Goal: Task Accomplishment & Management: Use online tool/utility

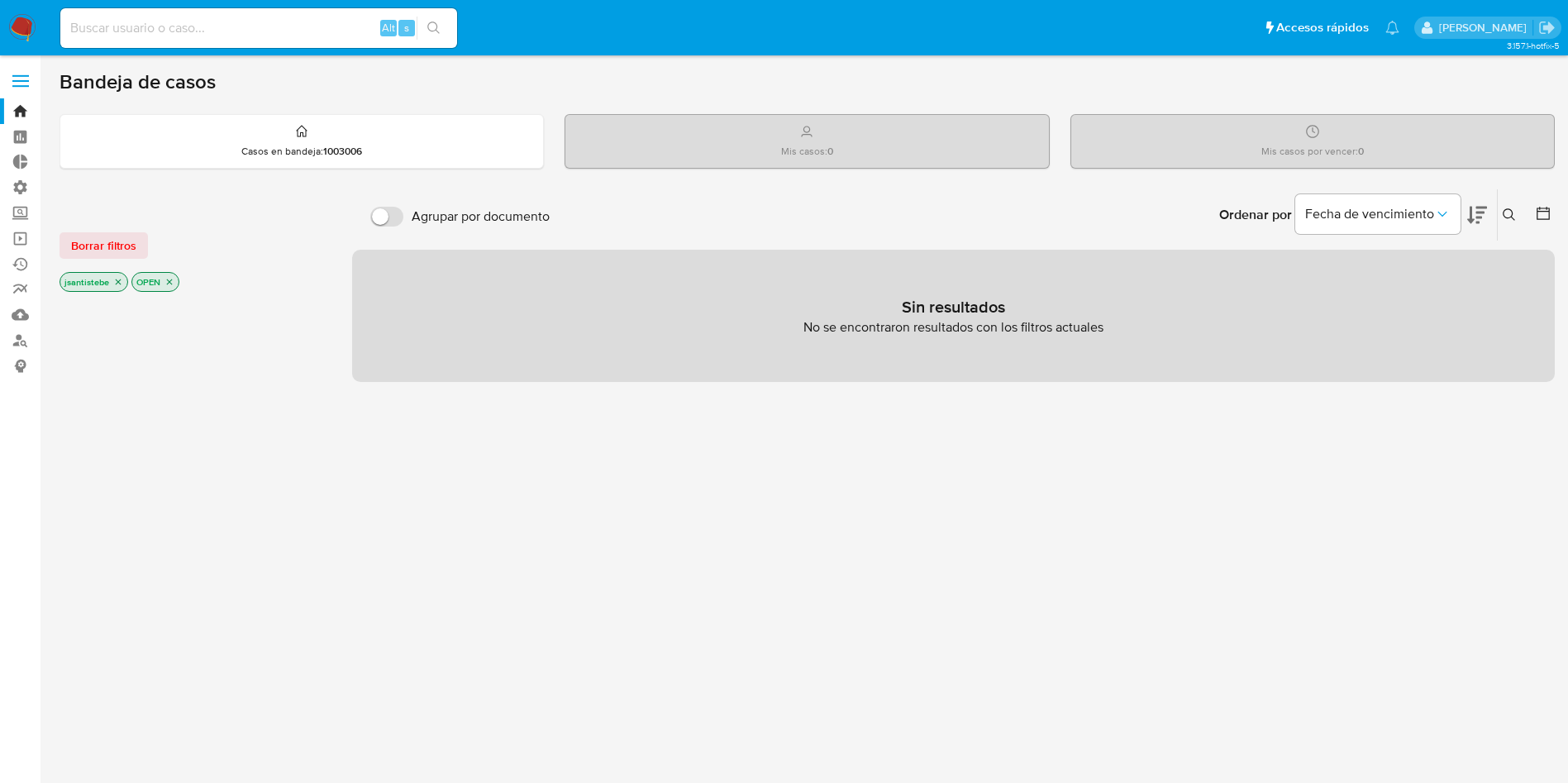
click at [32, 80] on label at bounding box center [20, 82] width 42 height 35
click at [0, 0] on input "checkbox" at bounding box center [0, 0] width 0 height 0
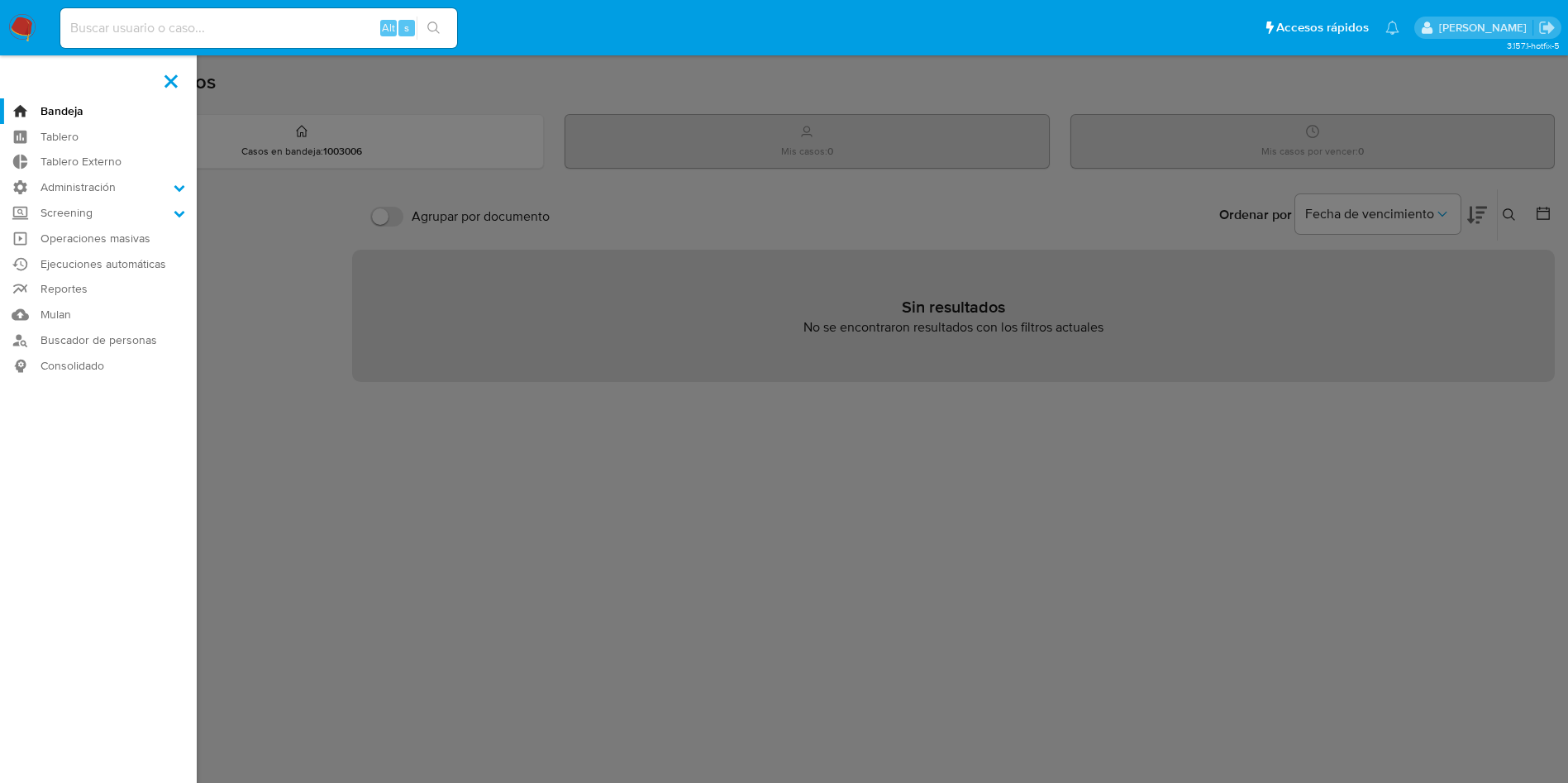
drag, startPoint x: 75, startPoint y: 184, endPoint x: 92, endPoint y: 209, distance: 30.2
click at [76, 185] on label "Administración" at bounding box center [98, 187] width 197 height 25
click at [0, 0] on input "Administración" at bounding box center [0, 0] width 0 height 0
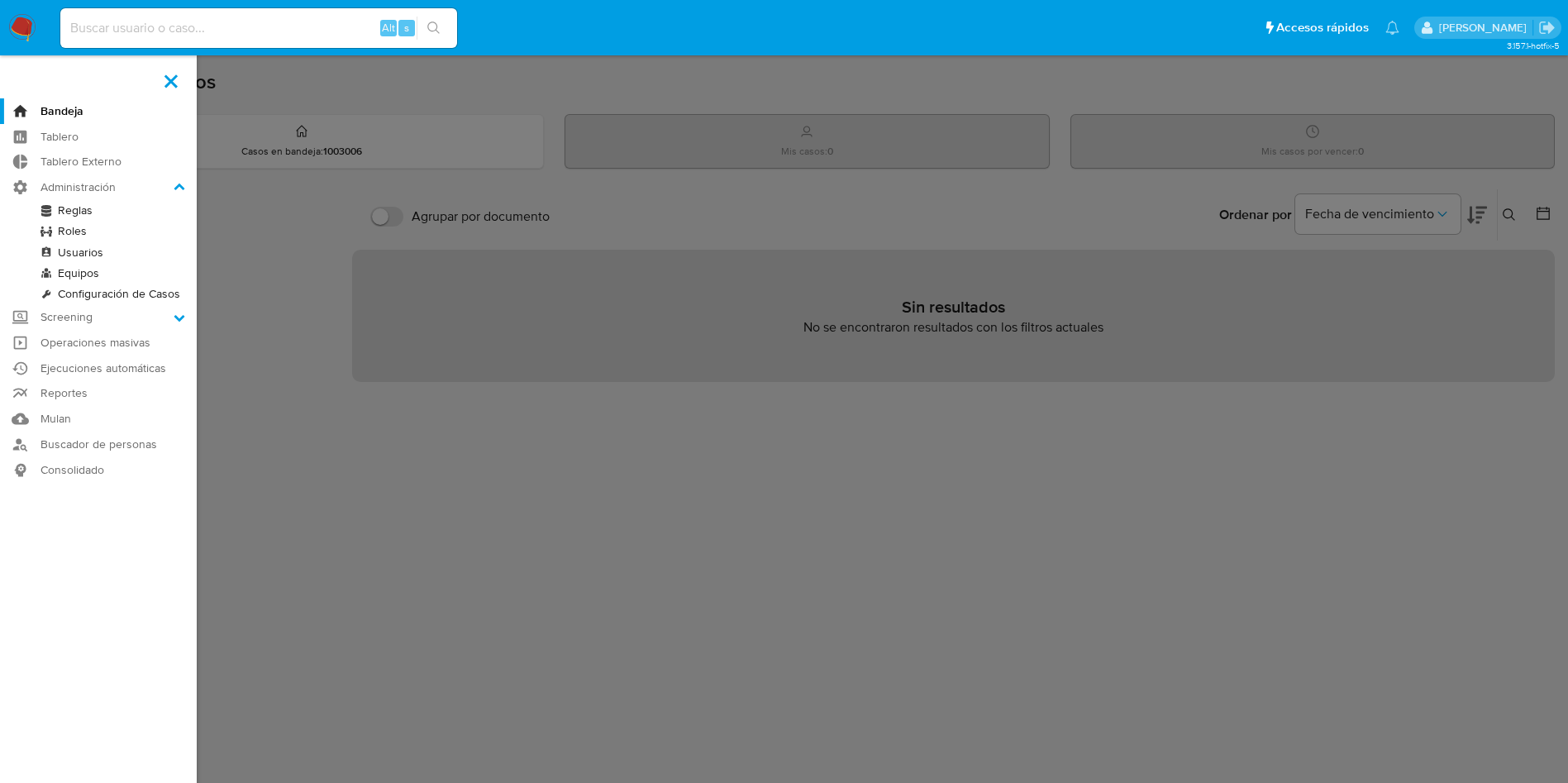
click at [88, 216] on link "Reglas" at bounding box center [98, 210] width 197 height 20
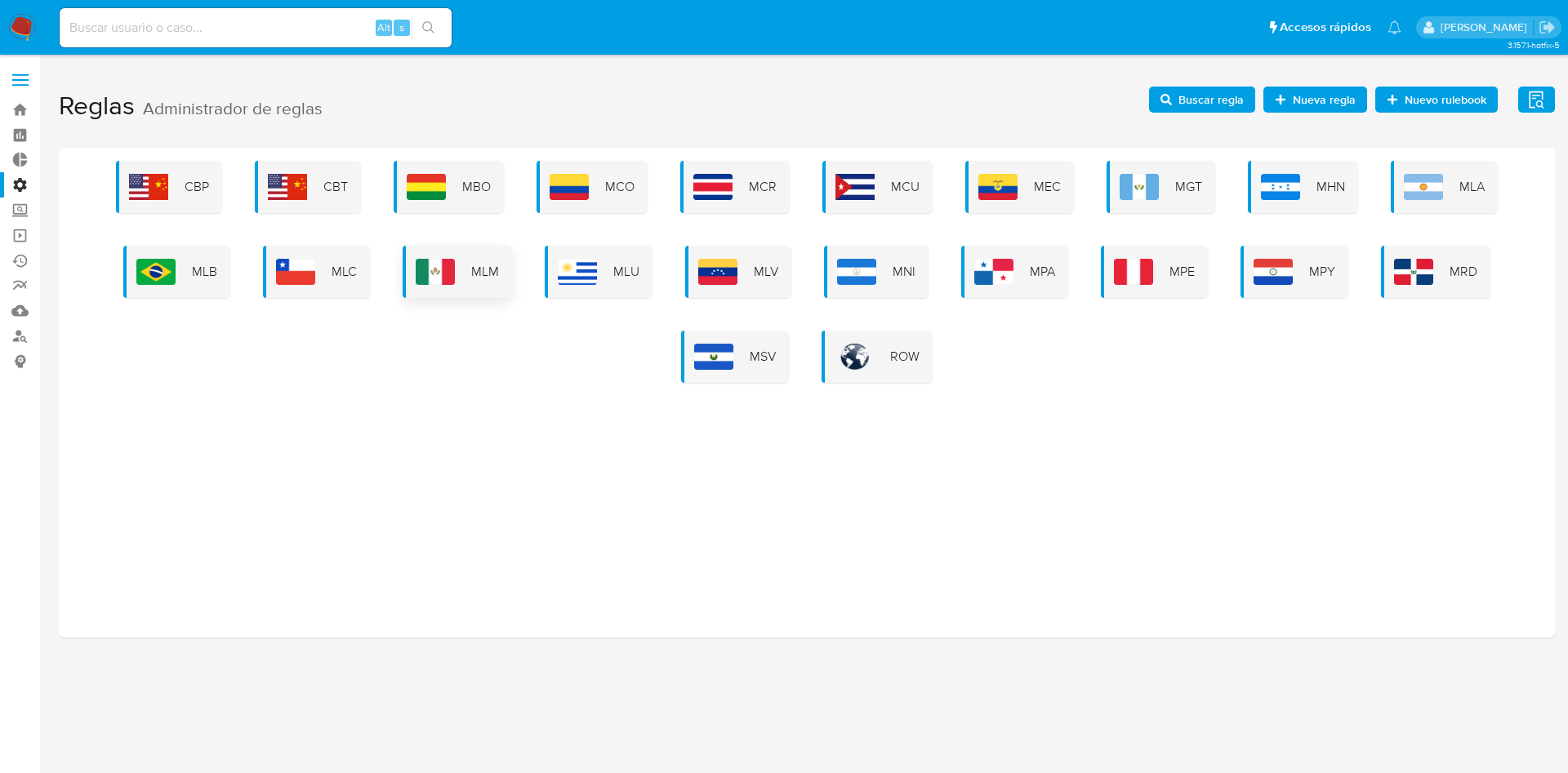
click at [418, 259] on img at bounding box center [435, 271] width 39 height 26
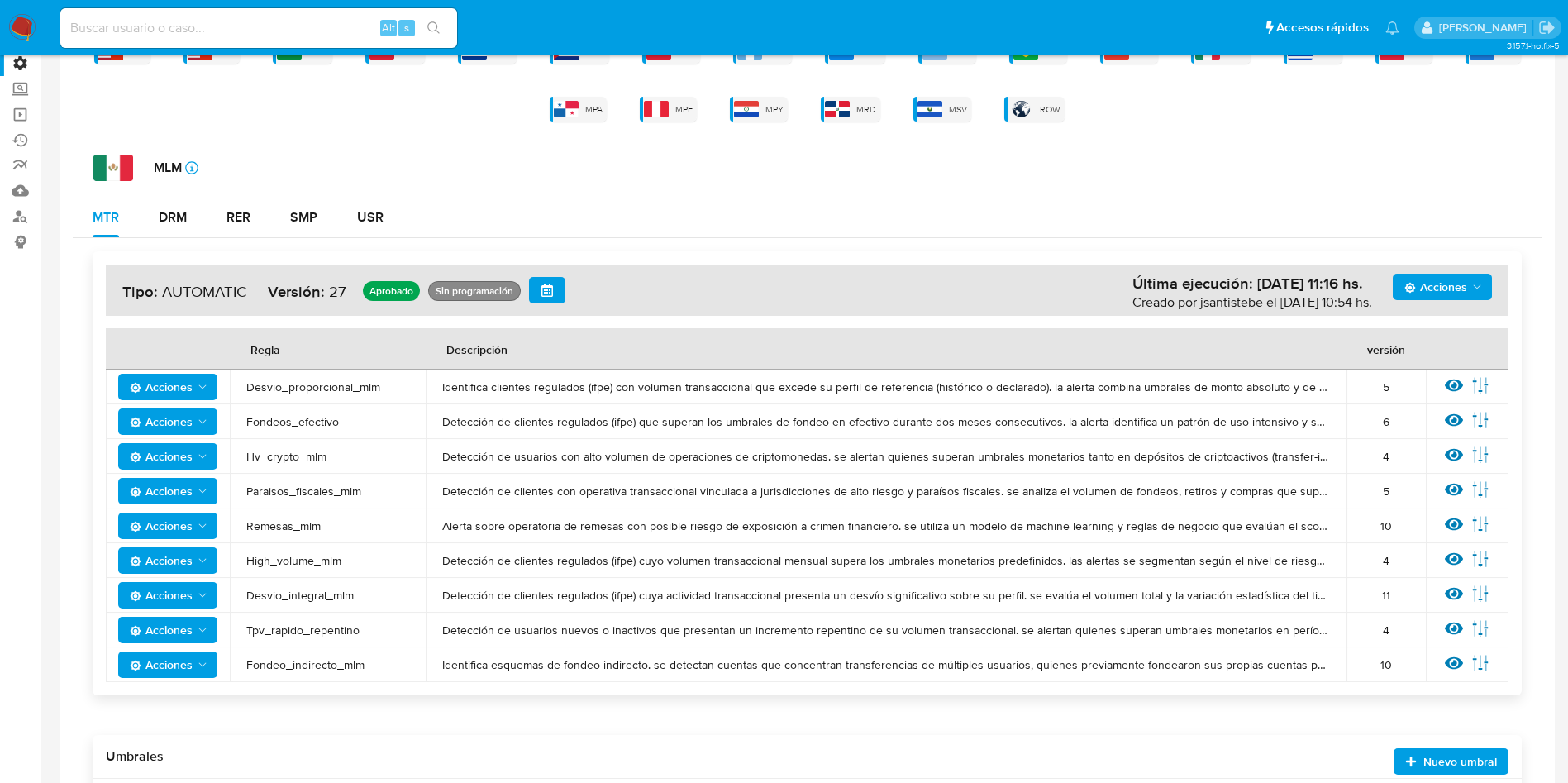
scroll to position [248, 0]
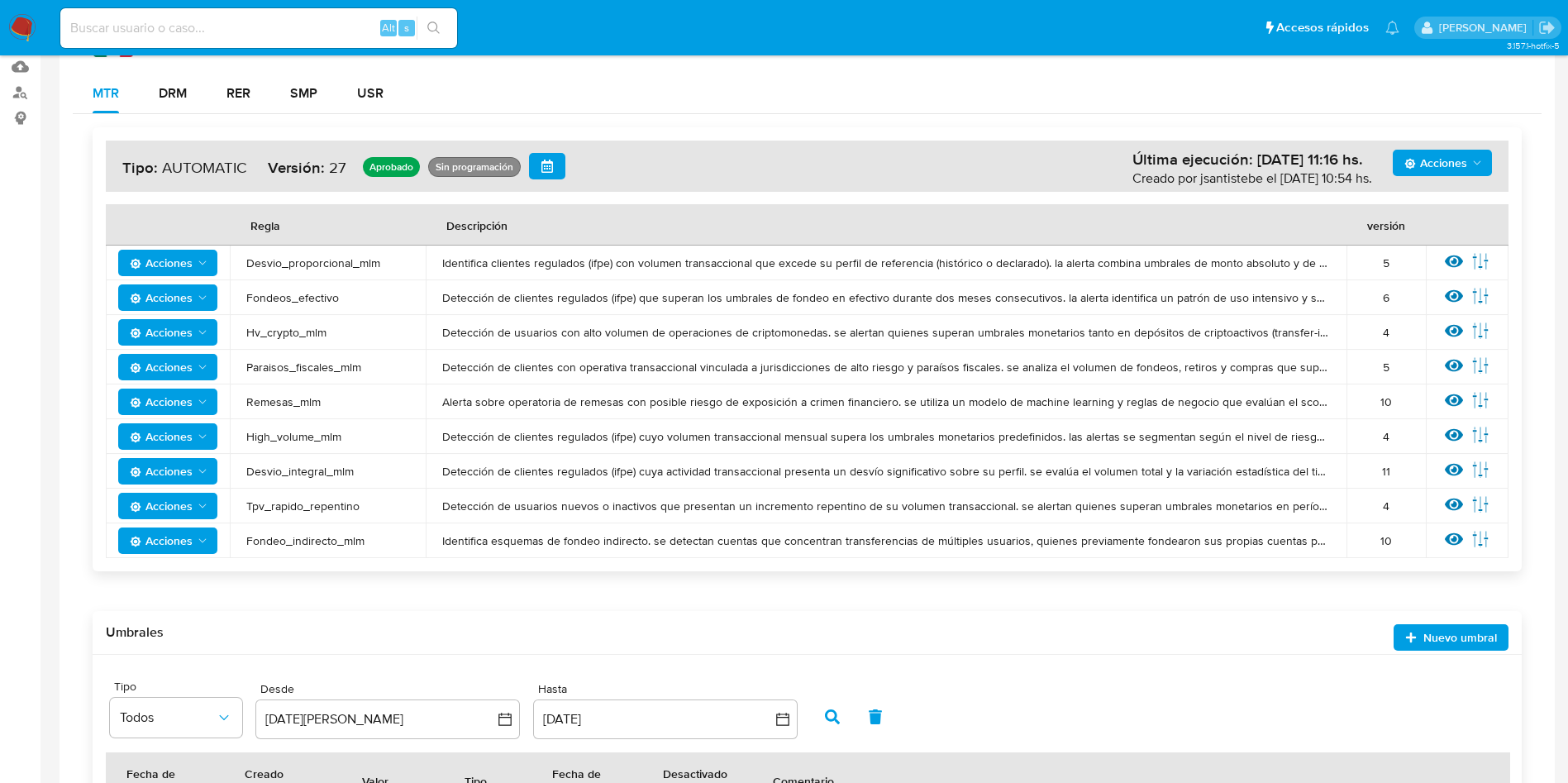
drag, startPoint x: 247, startPoint y: 429, endPoint x: 370, endPoint y: 434, distance: 123.1
click at [370, 434] on span "High_volume_mlm" at bounding box center [328, 436] width 163 height 15
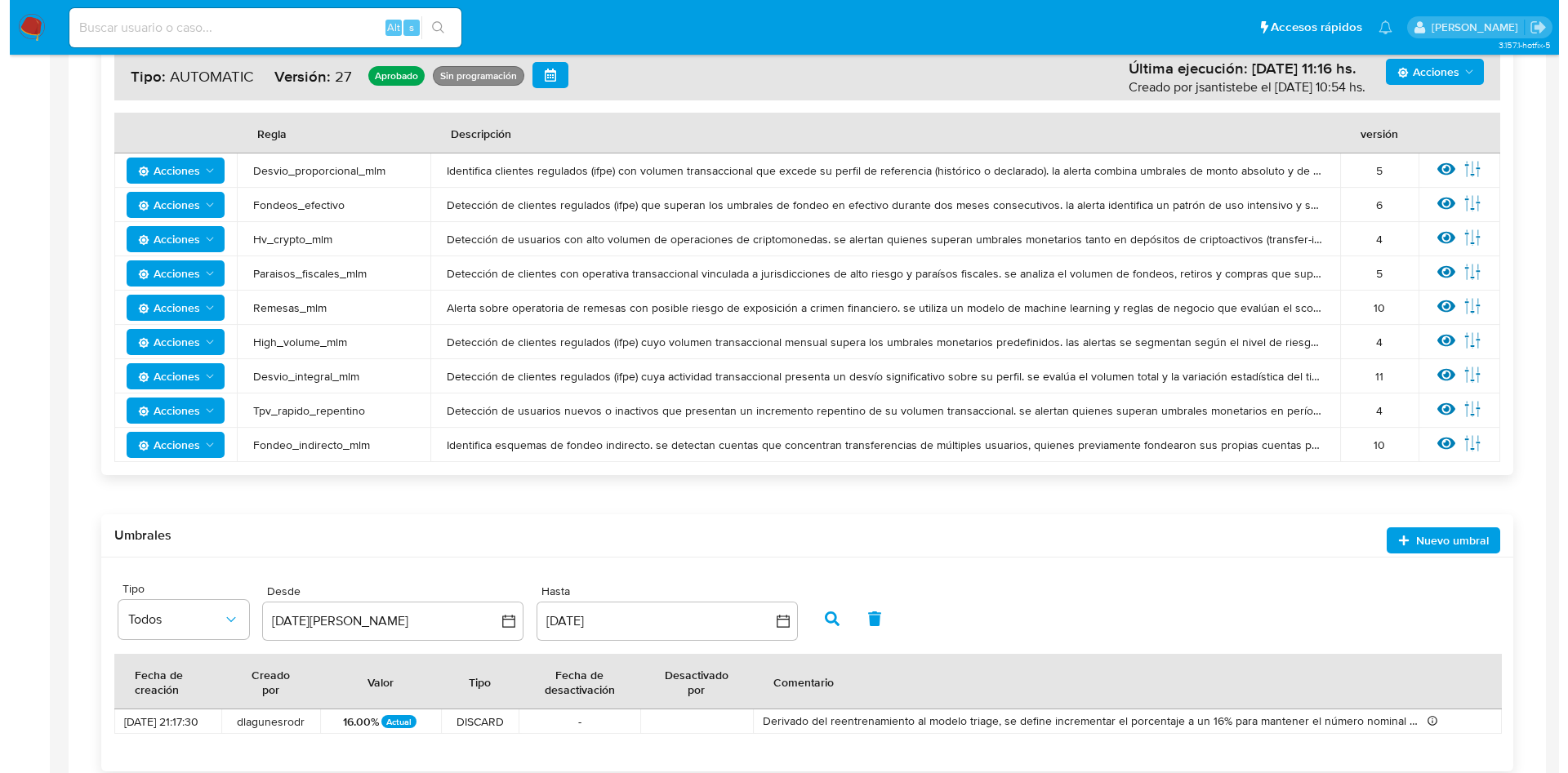
scroll to position [368, 0]
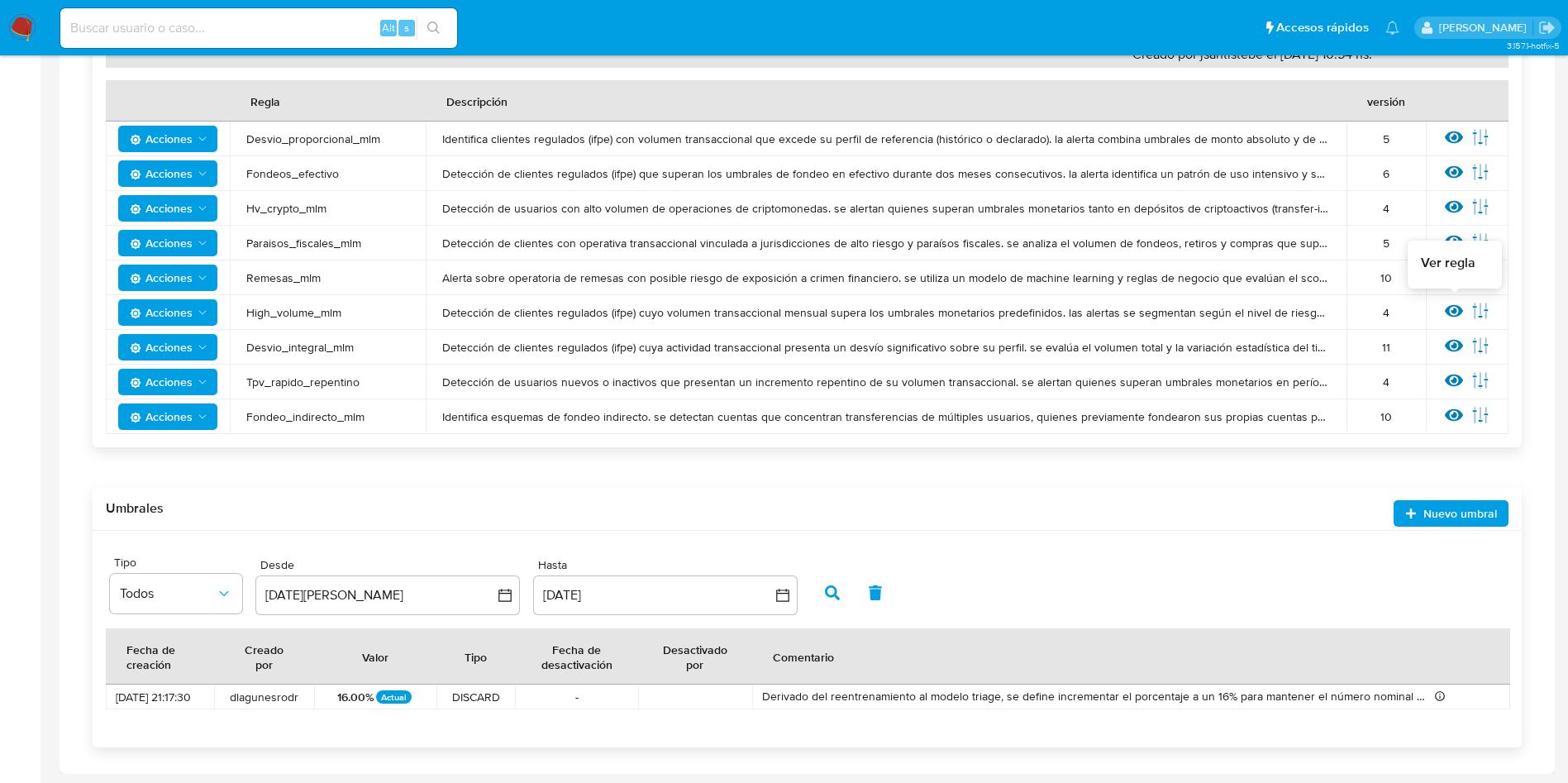
click at [1447, 305] on icon at bounding box center [1454, 310] width 18 height 18
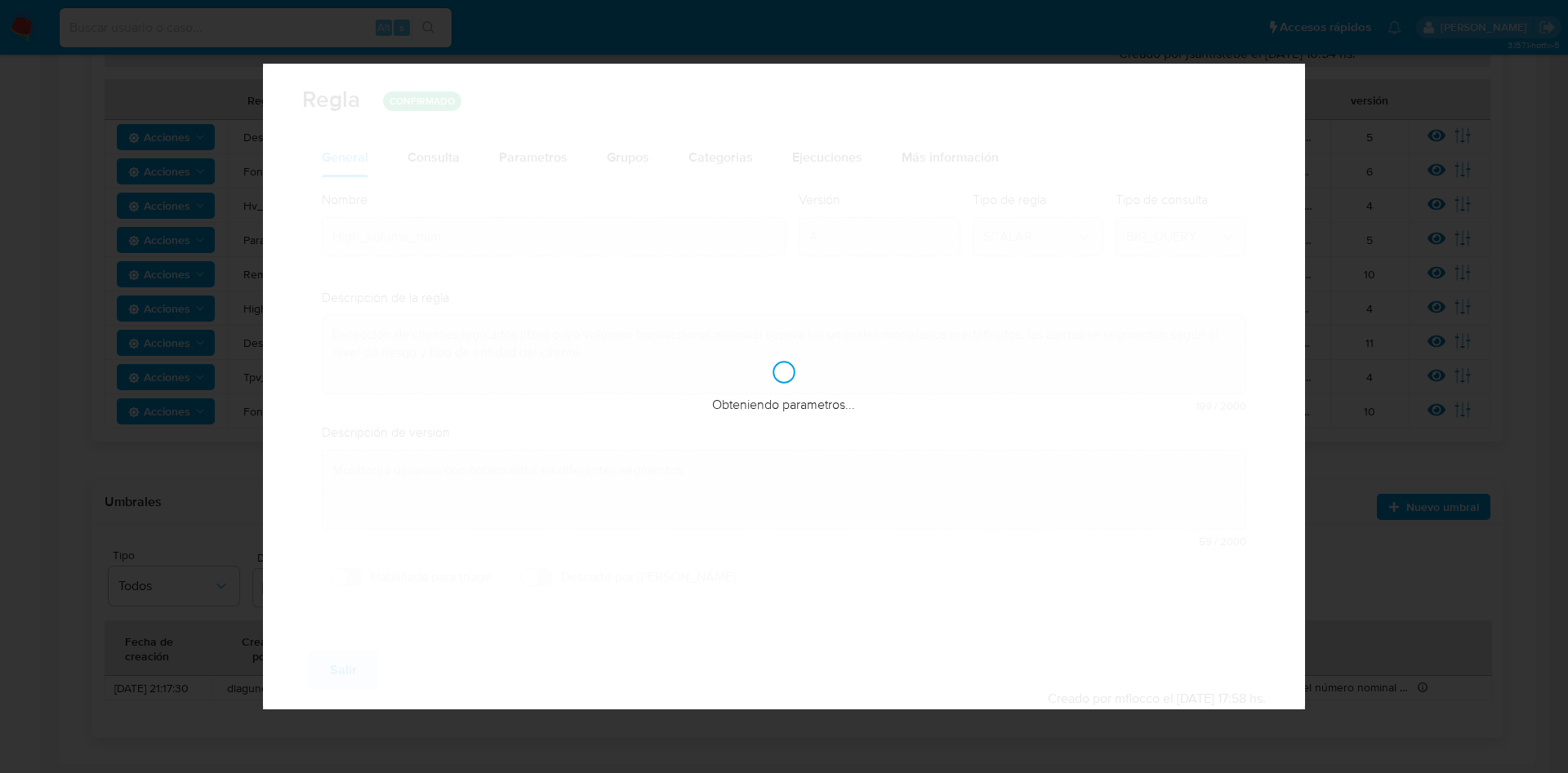
click at [432, 148] on span "Consulta" at bounding box center [433, 157] width 53 height 19
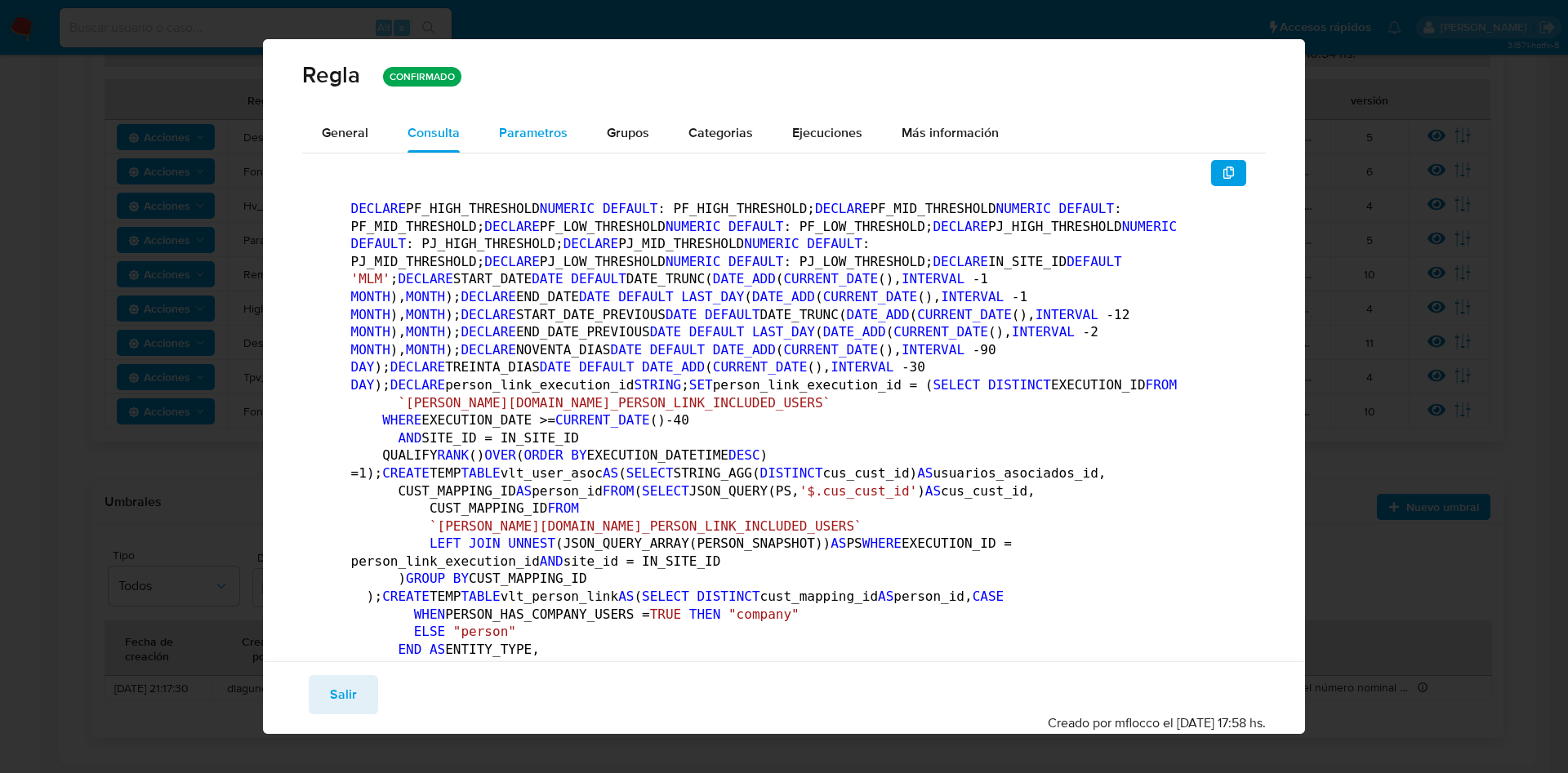
click at [509, 139] on span "Parametros" at bounding box center [534, 133] width 69 height 19
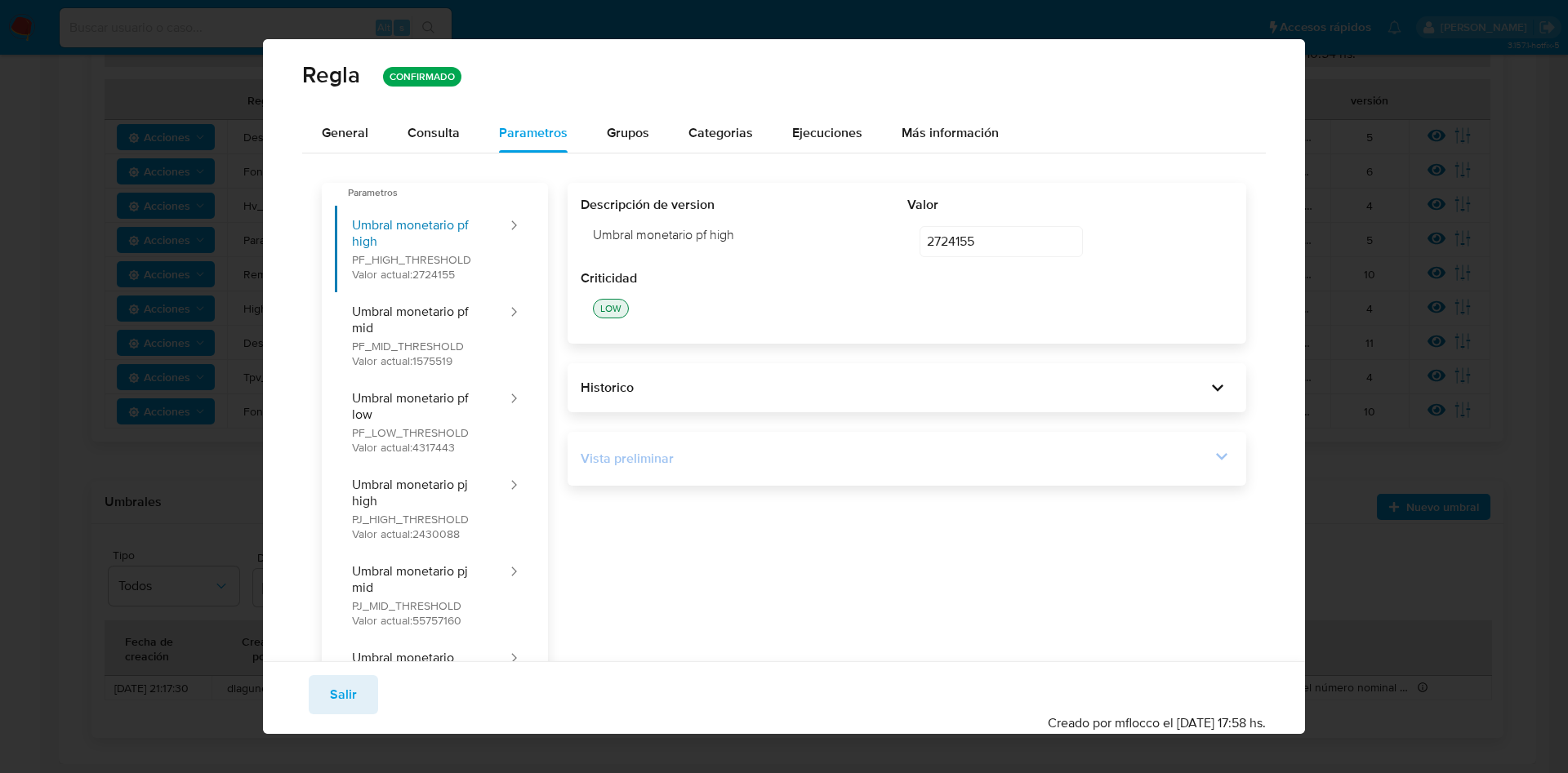
click at [1211, 457] on icon at bounding box center [1222, 457] width 23 height 23
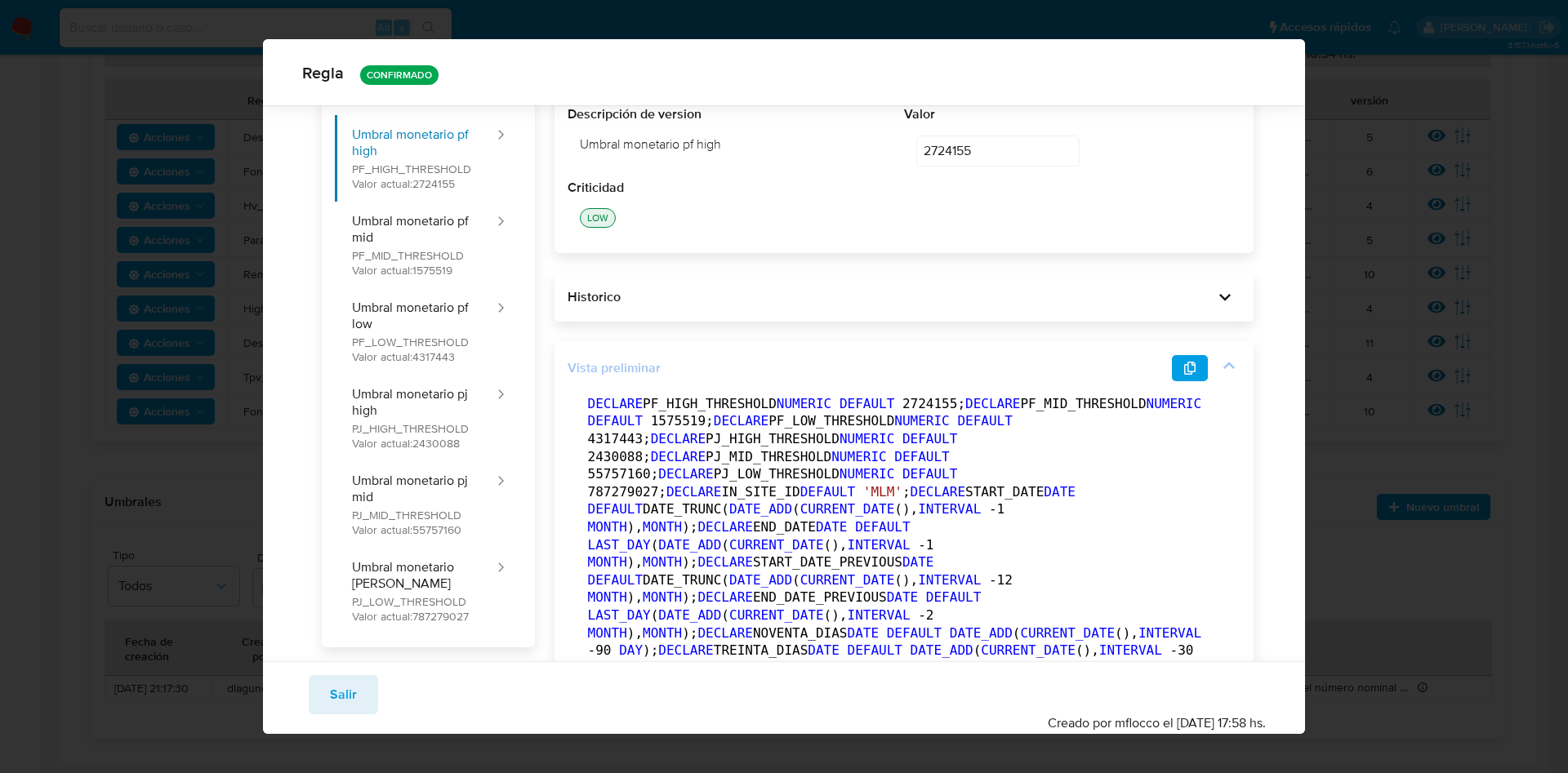
scroll to position [237, 0]
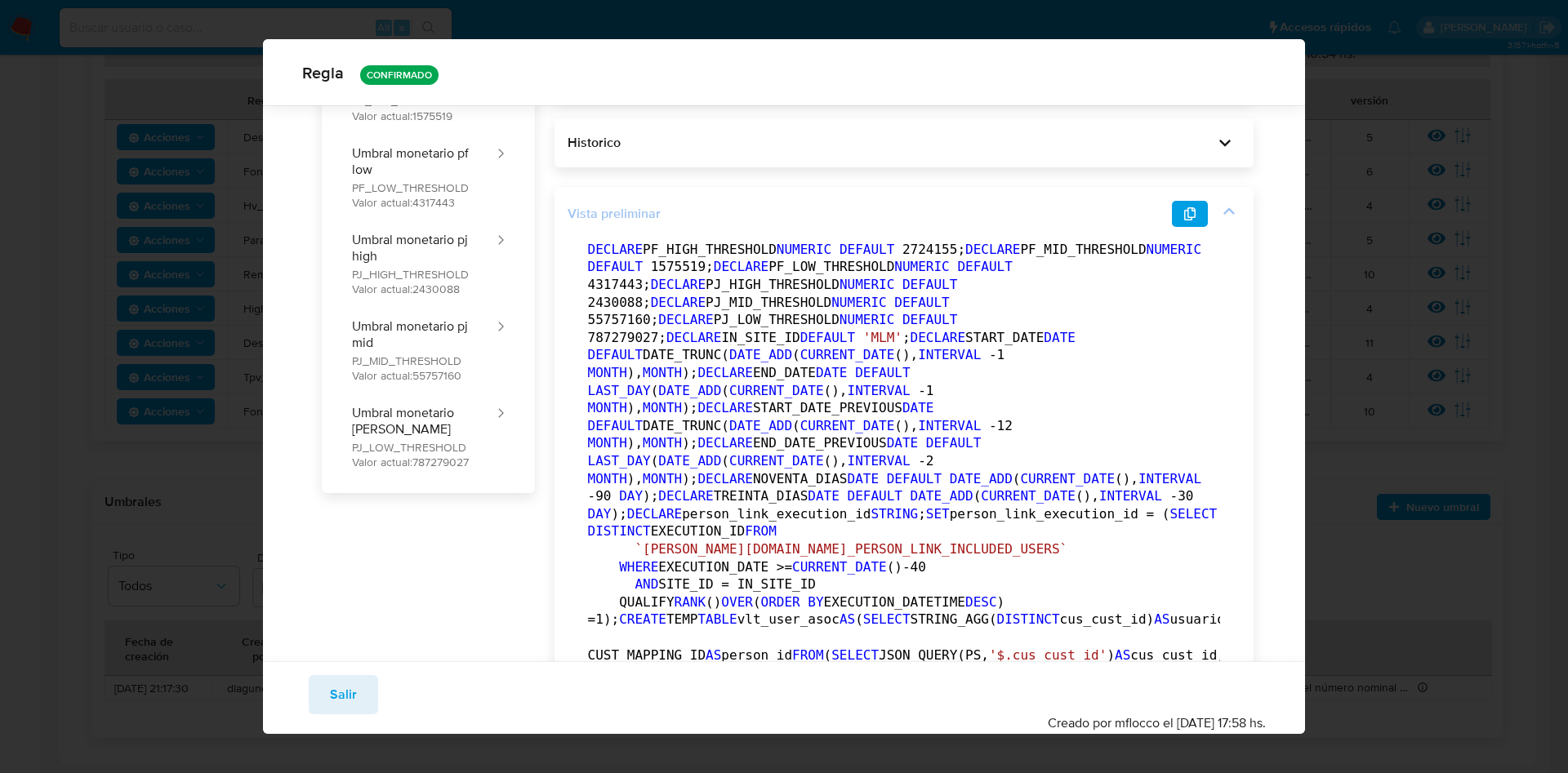
drag, startPoint x: 867, startPoint y: 479, endPoint x: 899, endPoint y: 479, distance: 32.0
click at [651, 328] on span "55757160" at bounding box center [620, 320] width 63 height 15
click at [1173, 220] on button "button" at bounding box center [1190, 214] width 36 height 26
